Goal: Information Seeking & Learning: Find specific page/section

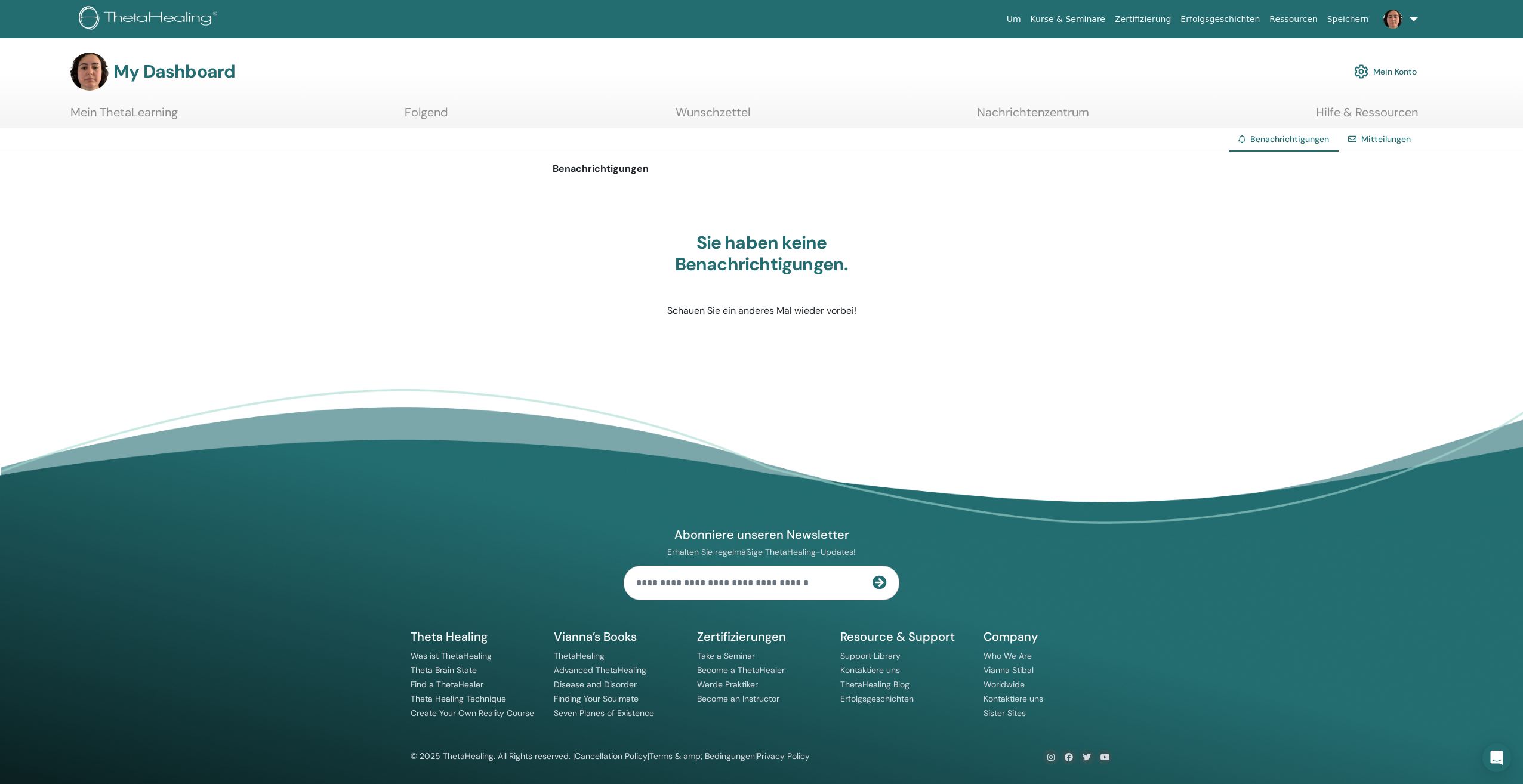
click at [1380, 112] on link "Hilfe & Ressourcen" at bounding box center [1367, 116] width 102 height 23
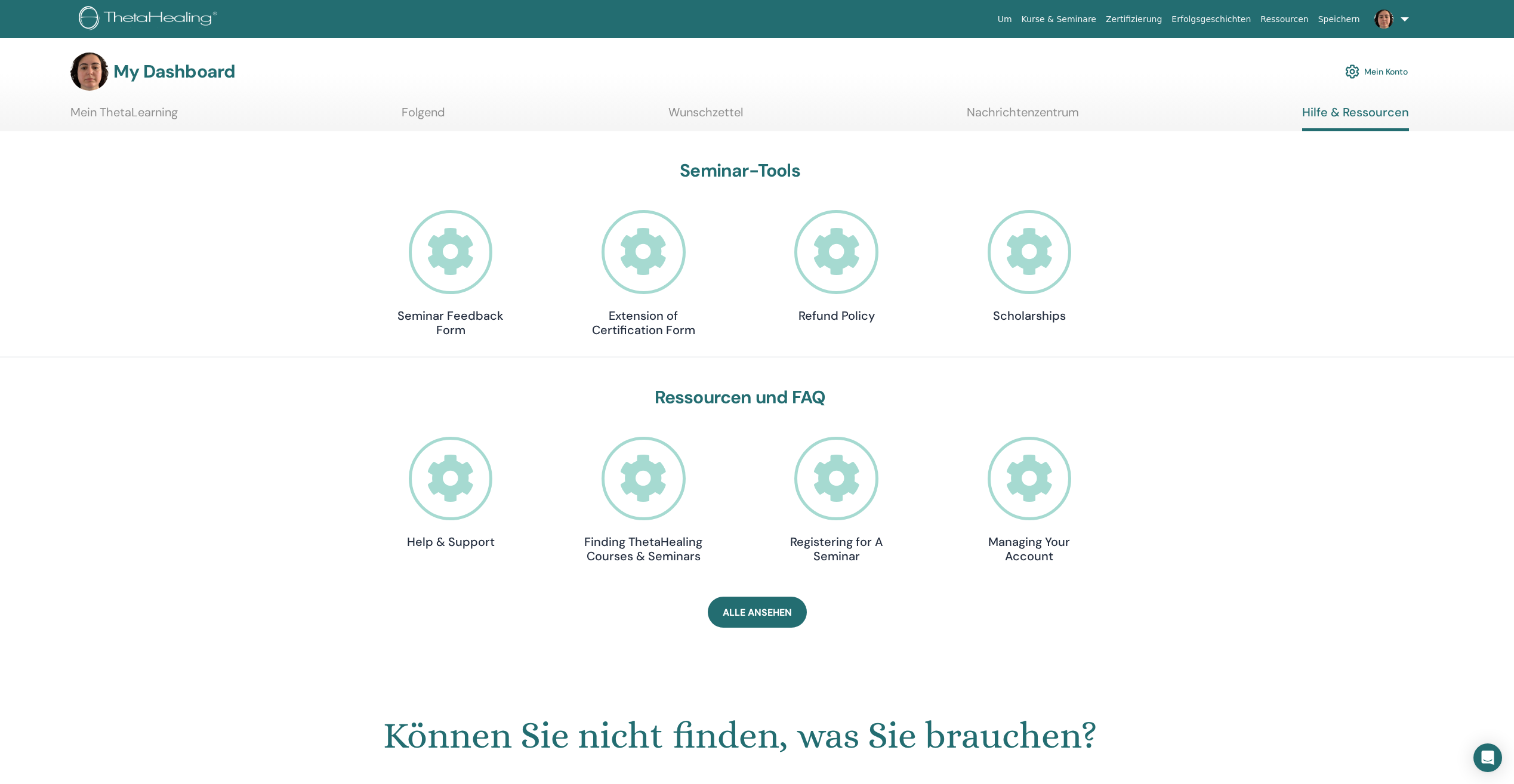
click at [467, 538] on h4 "Help & Support" at bounding box center [451, 541] width 119 height 14
